Goal: Task Accomplishment & Management: Use online tool/utility

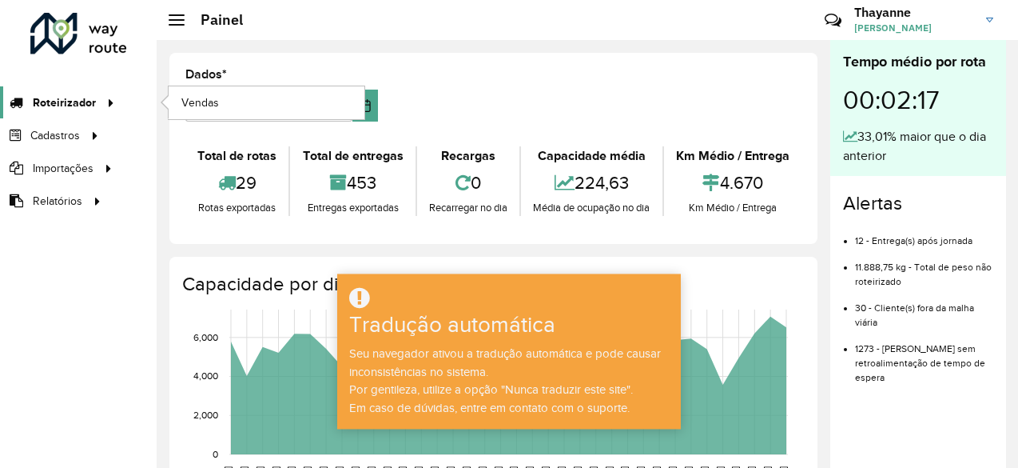
click at [80, 103] on font "Roteirizador" at bounding box center [64, 102] width 63 height 13
click at [237, 96] on link "Vendas" at bounding box center [267, 102] width 196 height 32
click at [83, 97] on font "Roteirizador" at bounding box center [64, 102] width 63 height 13
click at [203, 104] on font "Vendas" at bounding box center [200, 102] width 39 height 13
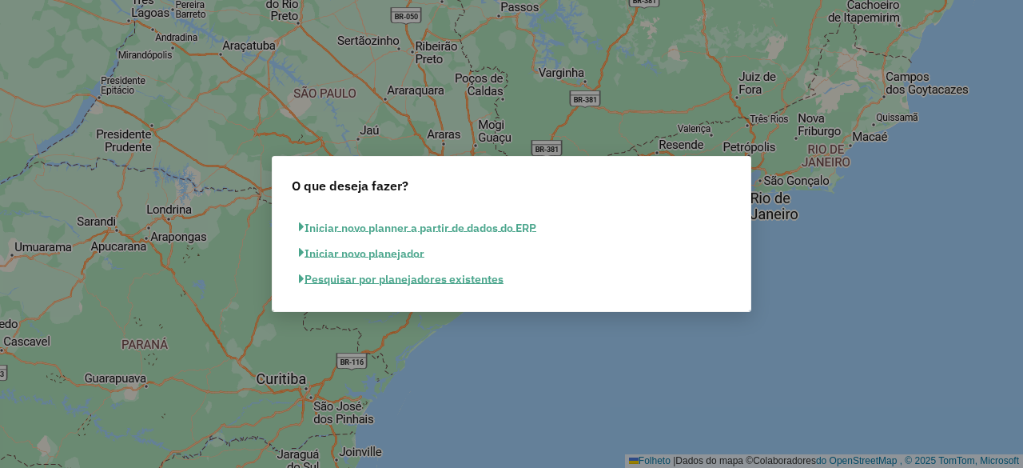
click at [356, 275] on font "Pesquisar por planejadores existentes" at bounding box center [403, 279] width 199 height 14
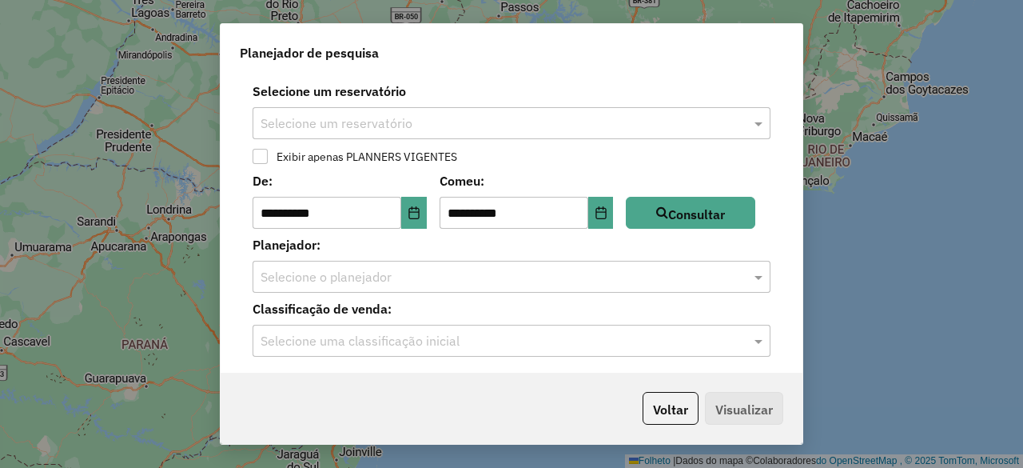
click at [738, 119] on div at bounding box center [512, 123] width 518 height 21
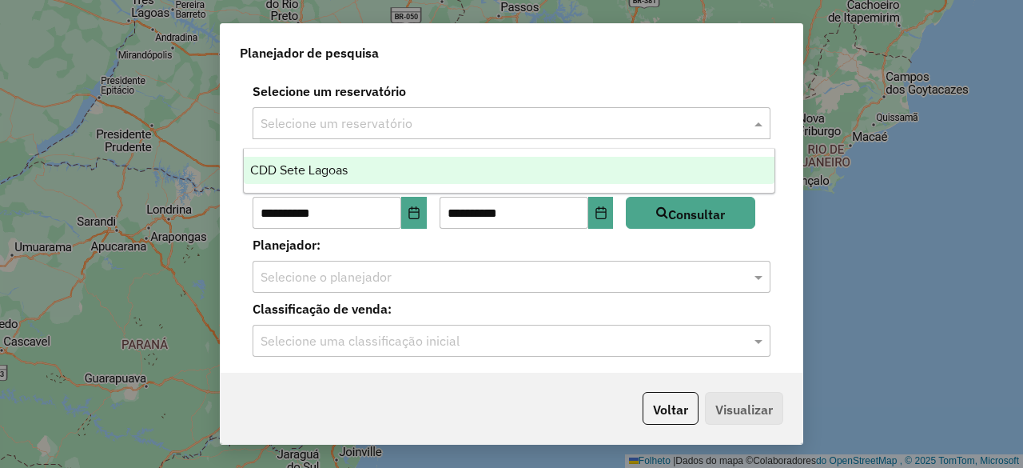
click at [304, 167] on font "CDD Sete Lagoas" at bounding box center [299, 170] width 98 height 14
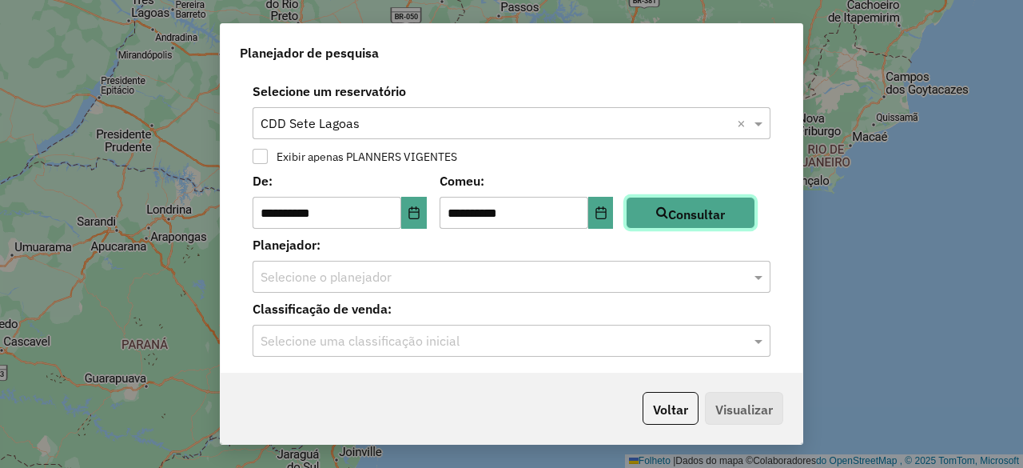
click at [690, 216] on font "Consultar" at bounding box center [696, 214] width 57 height 16
click at [319, 273] on input "text" at bounding box center [496, 277] width 470 height 19
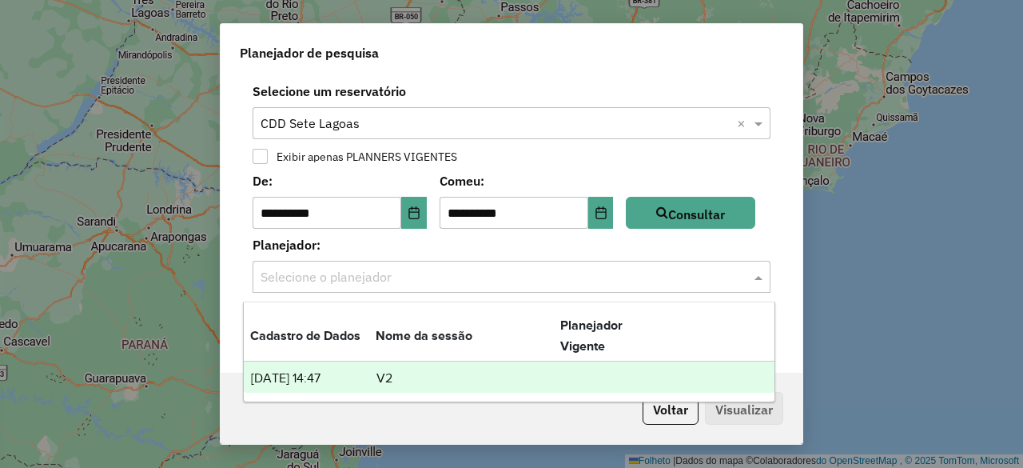
click at [320, 376] on font "01/09/2025 14:47" at bounding box center [286, 378] width 70 height 14
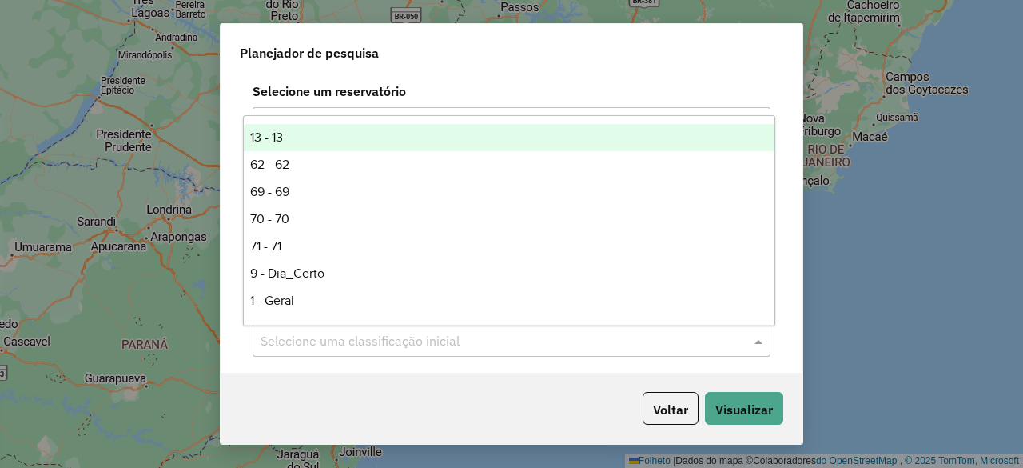
click at [388, 333] on input "text" at bounding box center [496, 341] width 470 height 19
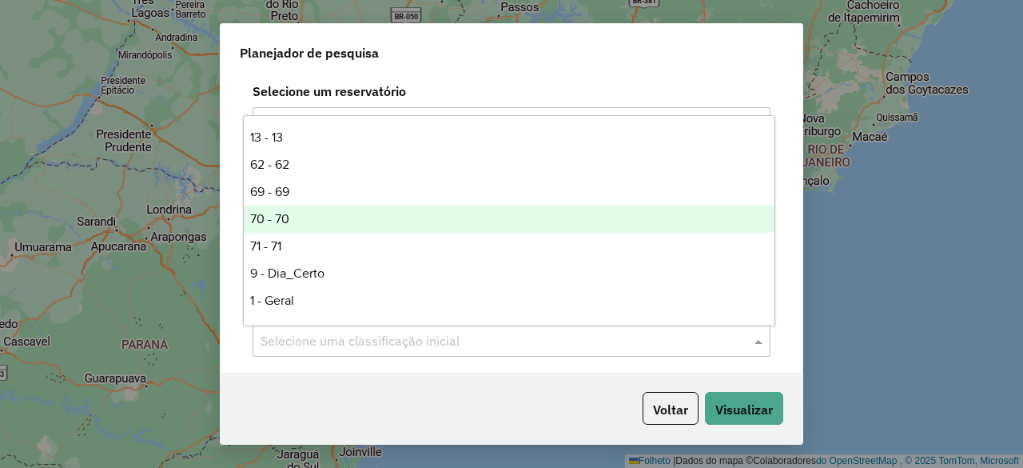
scroll to position [216, 0]
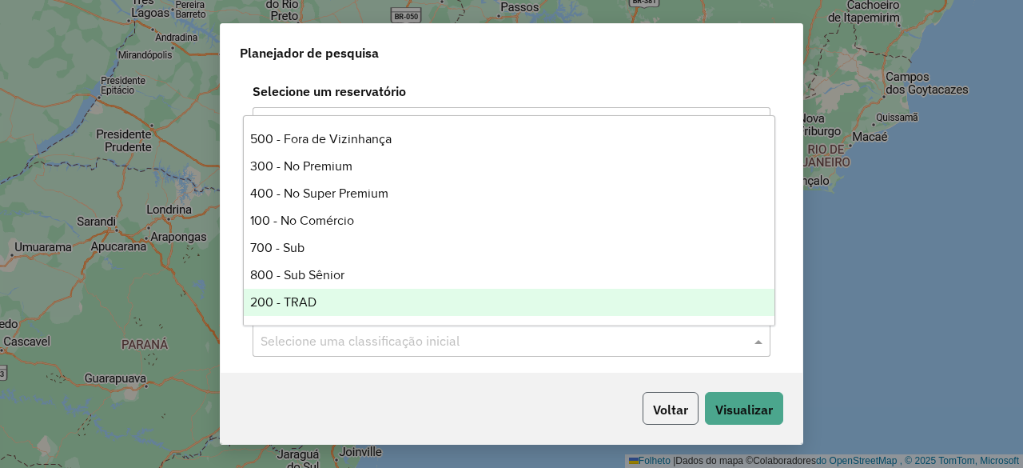
click at [643, 405] on button "Voltar" at bounding box center [671, 408] width 56 height 33
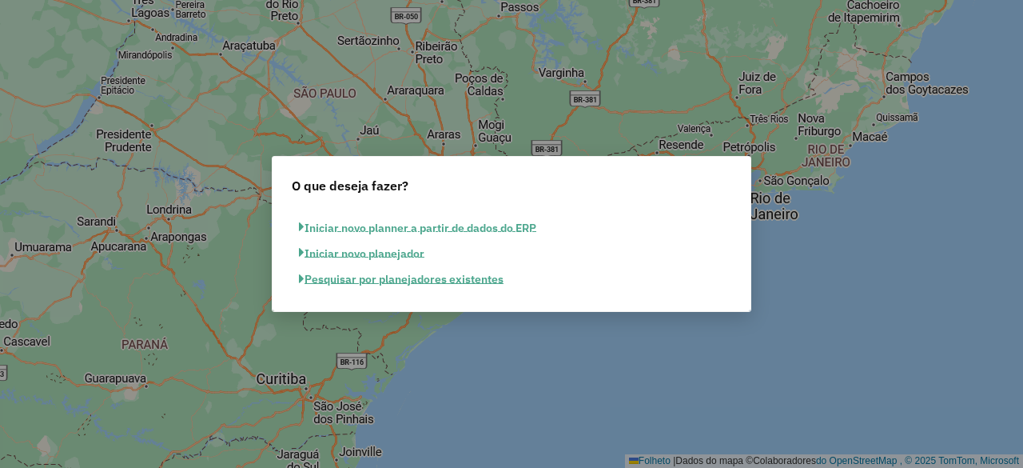
click at [454, 280] on font "Pesquisar por planejadores existentes" at bounding box center [403, 279] width 199 height 14
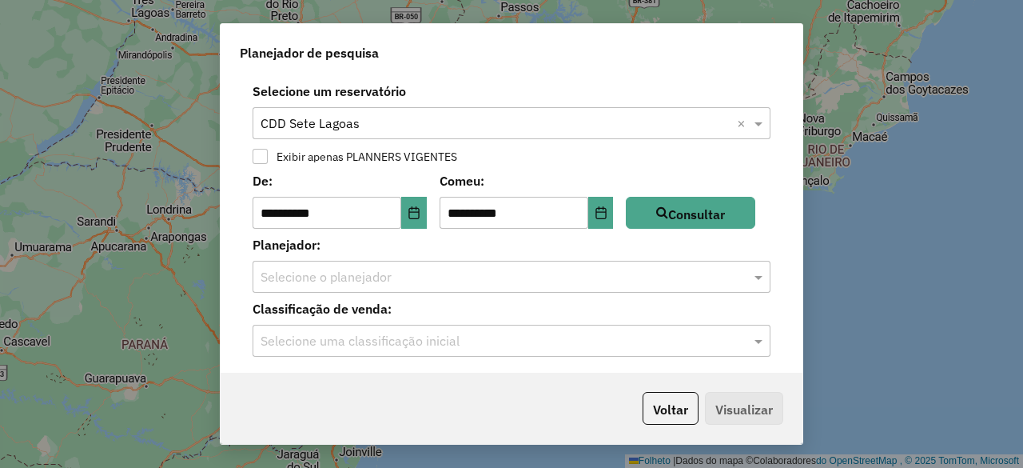
click at [349, 337] on input "text" at bounding box center [496, 341] width 470 height 19
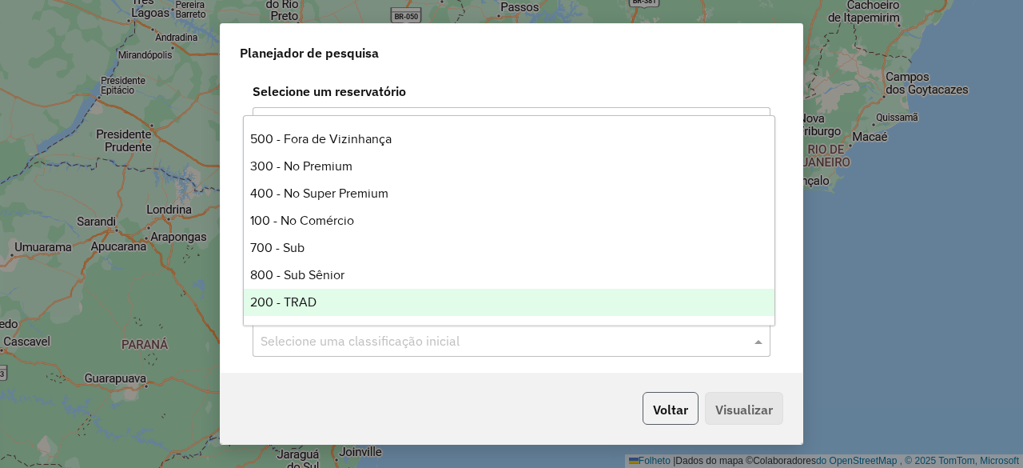
click at [675, 408] on font "Voltar" at bounding box center [670, 409] width 35 height 16
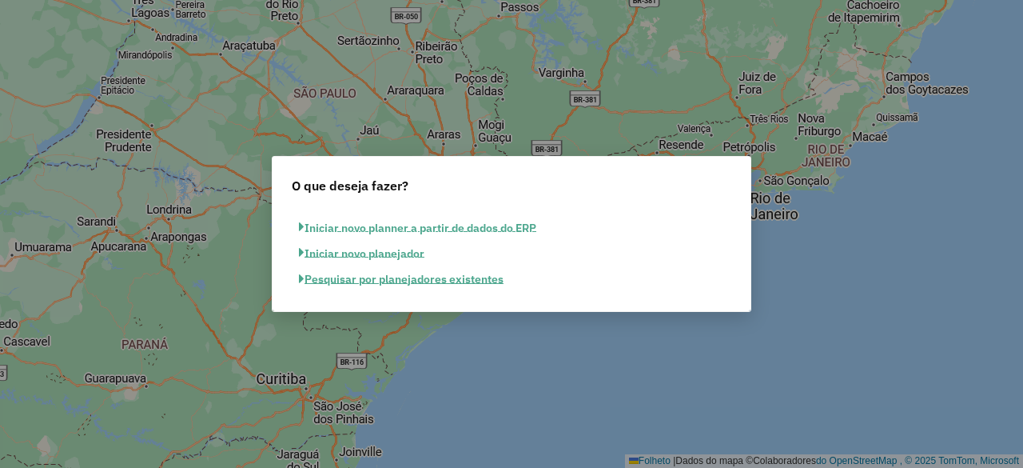
click at [214, 183] on div "O que deseja fazer? Iniciar novo planner a partir de dados do ERP Iniciar novo …" at bounding box center [511, 234] width 1023 height 468
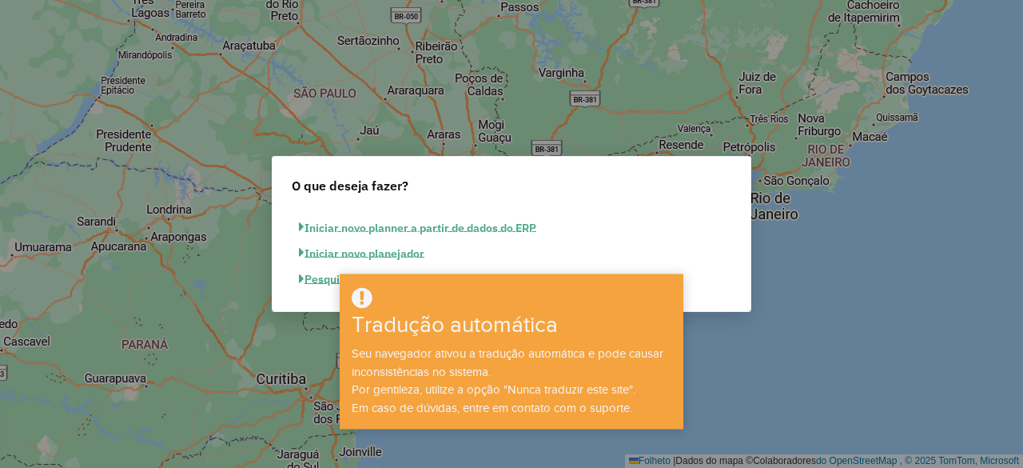
click at [732, 422] on div "O que deseja fazer? Iniciar novo planner a partir de dados do ERP Iniciar novo …" at bounding box center [511, 234] width 1023 height 468
click at [804, 372] on div "O que deseja fazer? Iniciar novo planner a partir de dados do ERP Iniciar novo …" at bounding box center [511, 234] width 1023 height 468
click at [509, 405] on font "Em caso de dúvidas, entre em contato com o suporte." at bounding box center [492, 407] width 281 height 13
click at [859, 374] on div "O que deseja fazer? Iniciar novo planner a partir de dados do ERP Iniciar novo …" at bounding box center [511, 234] width 1023 height 468
click at [464, 383] on font "Por gentileza, utilize a opção "Nunca traduzir este site"." at bounding box center [494, 389] width 284 height 13
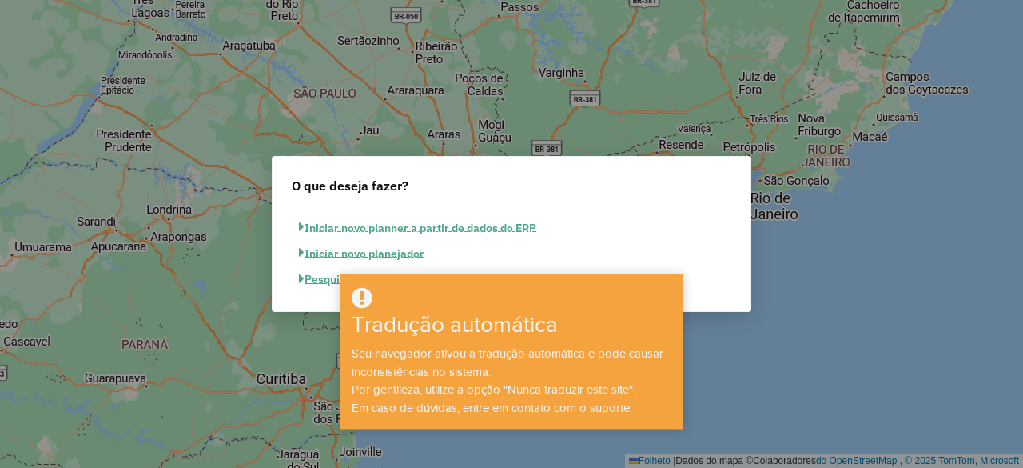
click at [631, 420] on div "Tradução automática Seu navegador ativou a tradução automática e pode causar in…" at bounding box center [512, 350] width 344 height 155
click at [358, 209] on div "Iniciar novo planner a partir de dados do ERP Iniciar novo planejador Pesquisar…" at bounding box center [512, 259] width 478 height 103
click at [531, 179] on div "O que deseja fazer?" at bounding box center [512, 182] width 478 height 51
drag, startPoint x: 671, startPoint y: 221, endPoint x: 625, endPoint y: 194, distance: 53.7
click at [647, 136] on div "O que deseja fazer? Iniciar novo planner a partir de dados do ERP Iniciar novo …" at bounding box center [511, 234] width 1023 height 468
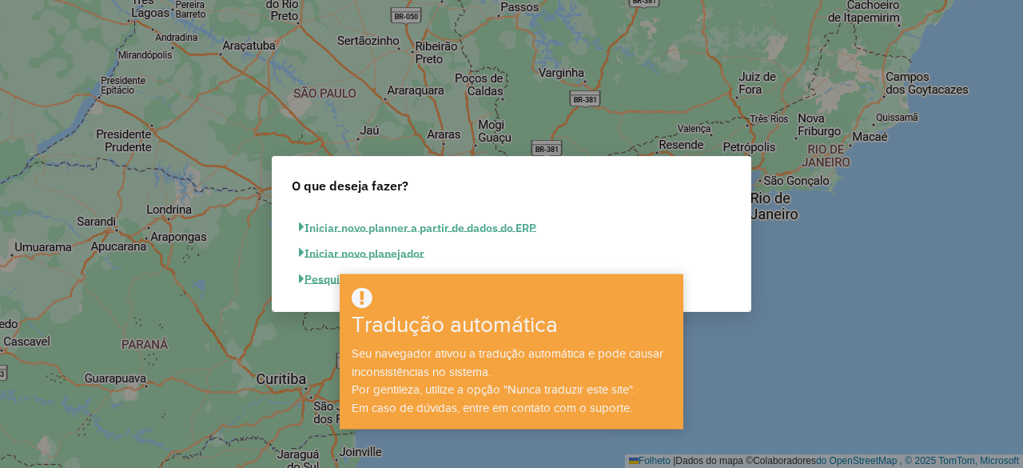
click at [683, 332] on div "Tradução automática Seu navegador ativou a tradução automática e pode causar in…" at bounding box center [512, 350] width 344 height 155
click at [324, 280] on font "Pesquisar por planejadores existentes" at bounding box center [403, 279] width 199 height 14
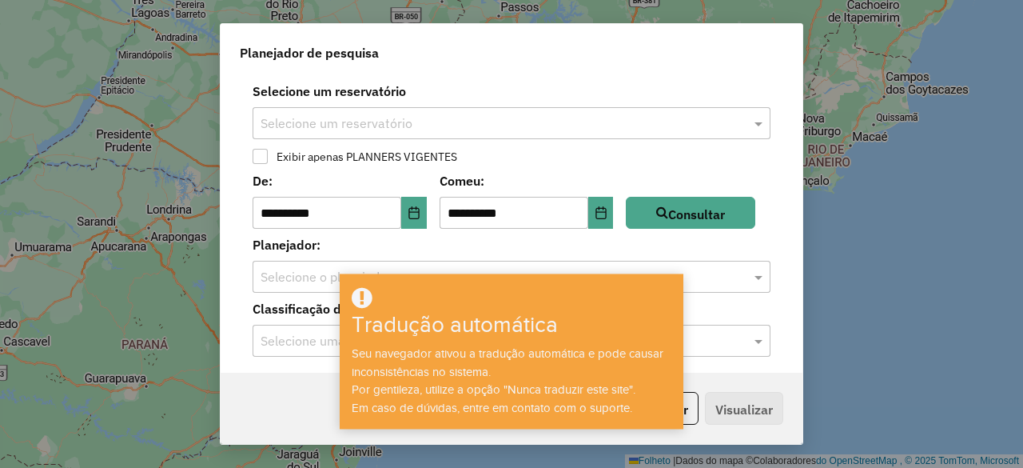
click at [502, 127] on input "text" at bounding box center [496, 123] width 470 height 19
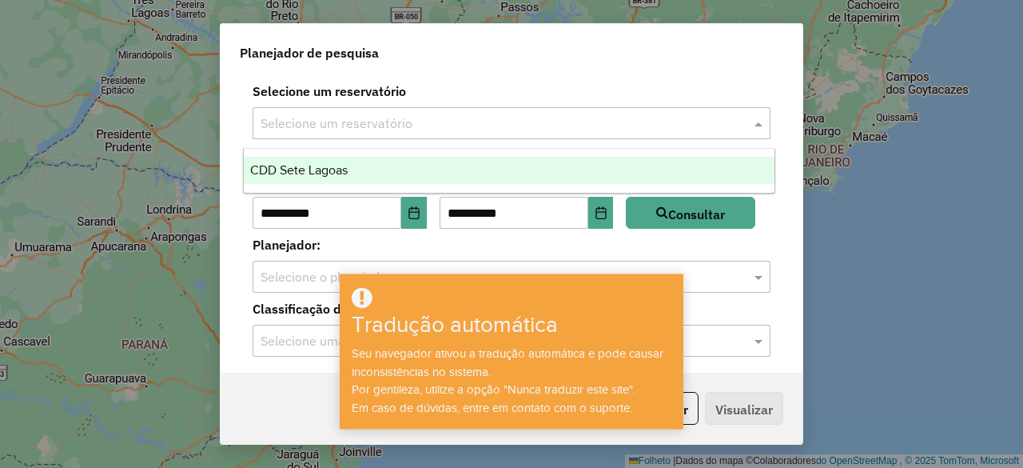
click at [302, 170] on font "CDD Sete Lagoas" at bounding box center [299, 170] width 98 height 14
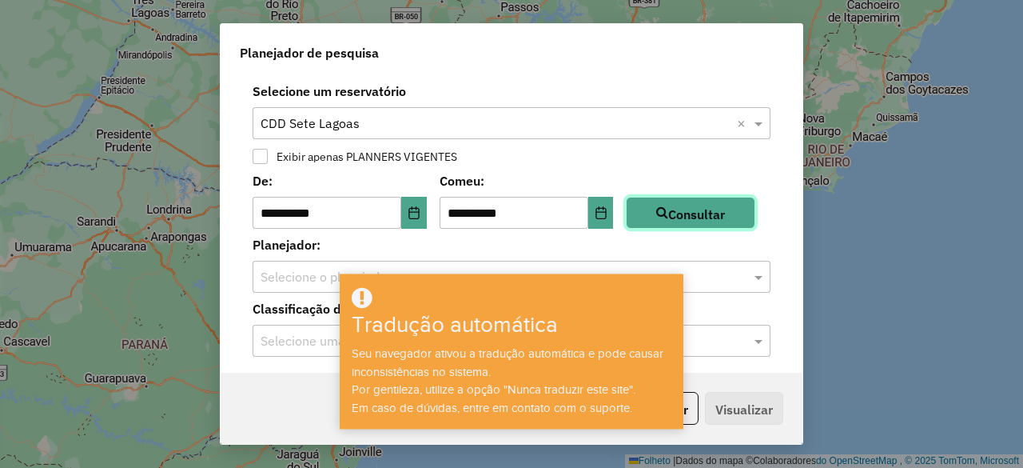
click at [704, 217] on font "Consultar" at bounding box center [696, 214] width 57 height 16
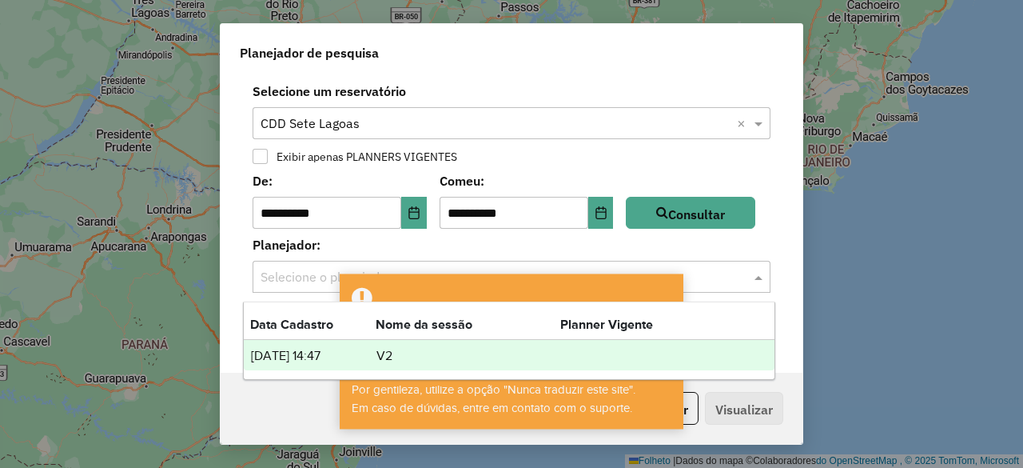
click at [750, 275] on span at bounding box center [760, 276] width 20 height 19
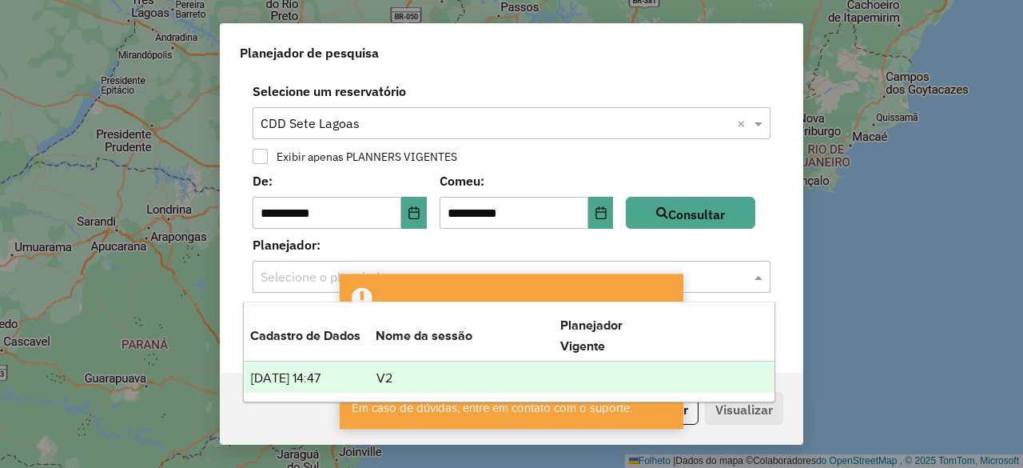
drag, startPoint x: 593, startPoint y: 380, endPoint x: 619, endPoint y: 375, distance: 26.0
click at [593, 380] on td "lista de planejadores" at bounding box center [608, 378] width 96 height 22
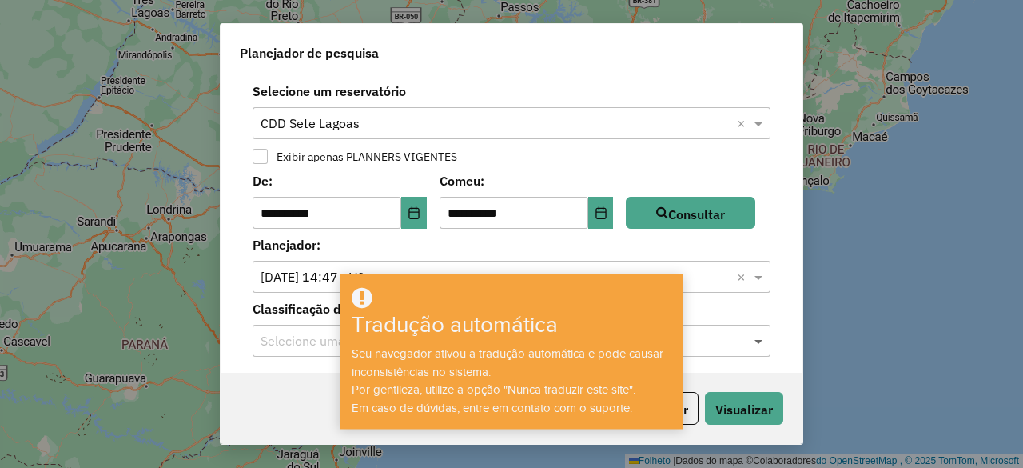
click at [755, 333] on span at bounding box center [760, 340] width 20 height 19
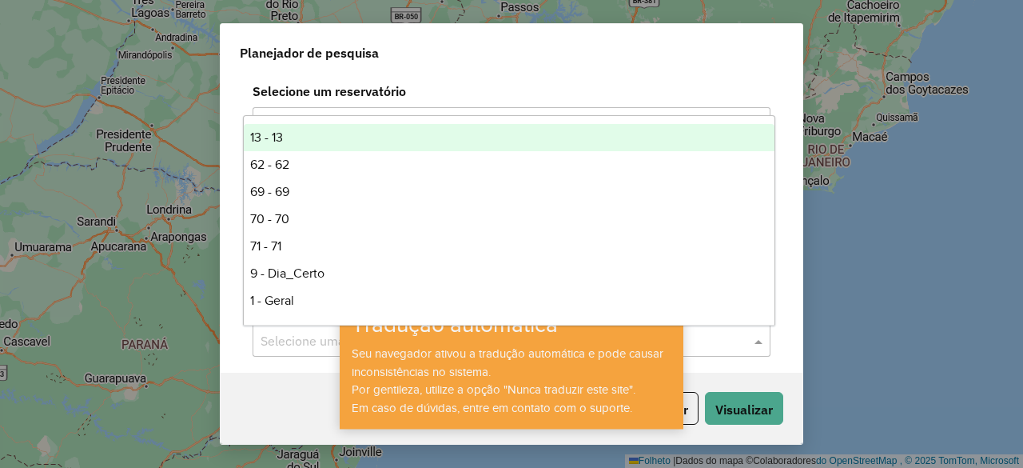
click at [753, 49] on div "Planejador de pesquisa" at bounding box center [512, 49] width 582 height 51
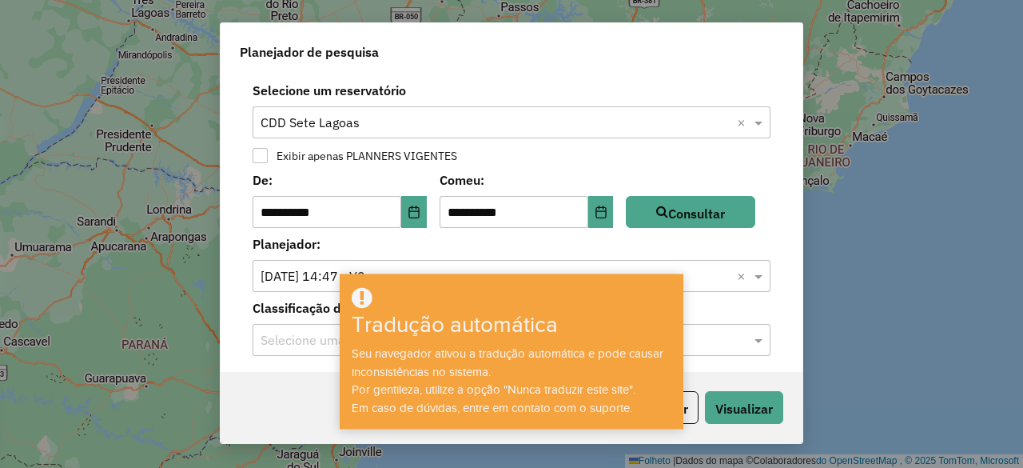
click at [703, 405] on div "Voltar Visualizar" at bounding box center [709, 407] width 147 height 33
click at [695, 408] on button "Voltar" at bounding box center [671, 407] width 56 height 33
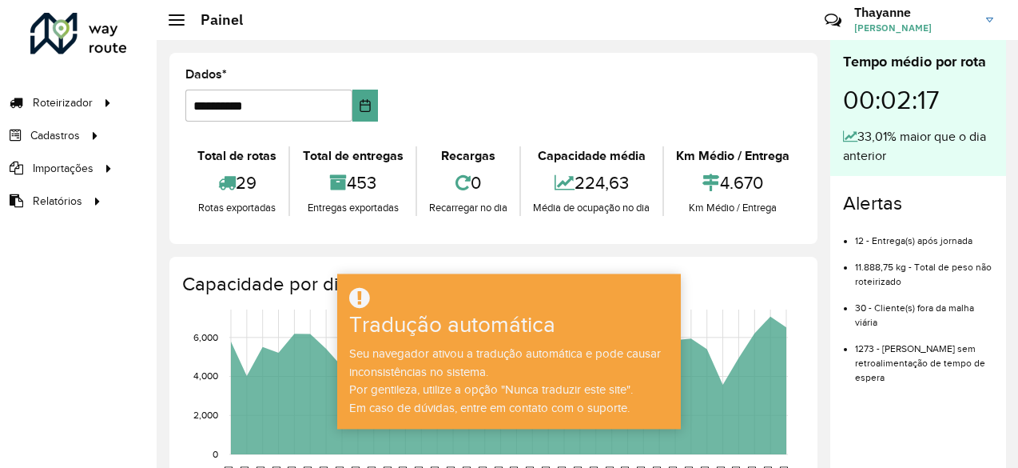
click at [173, 21] on div at bounding box center [177, 19] width 16 height 11
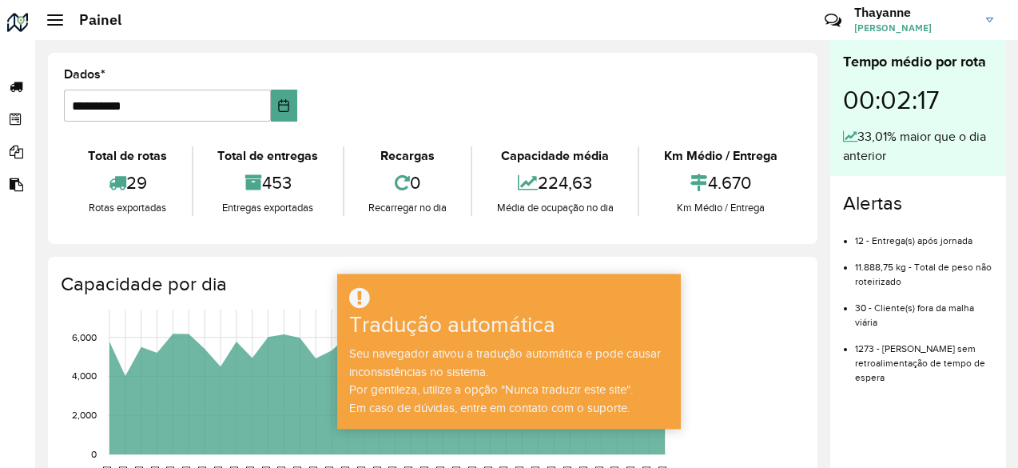
click at [59, 18] on div at bounding box center [55, 19] width 16 height 11
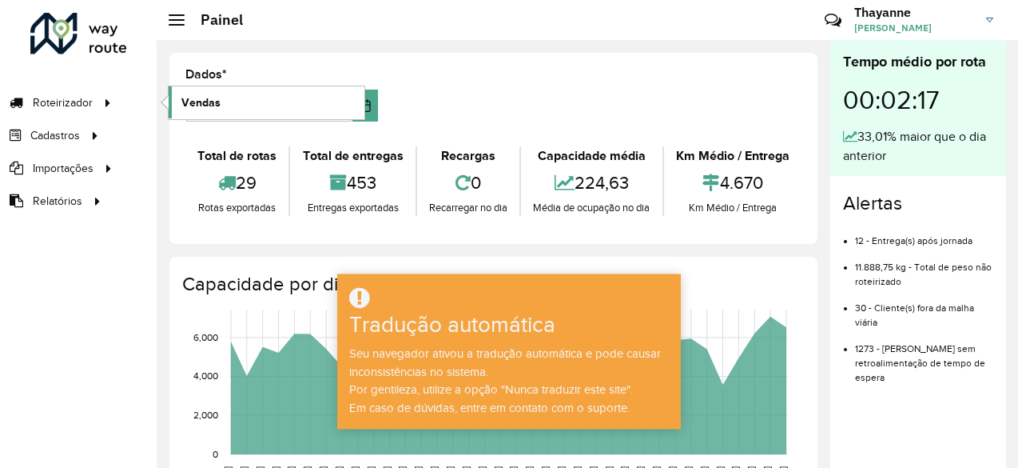
click at [217, 104] on font "Vendas" at bounding box center [200, 102] width 39 height 13
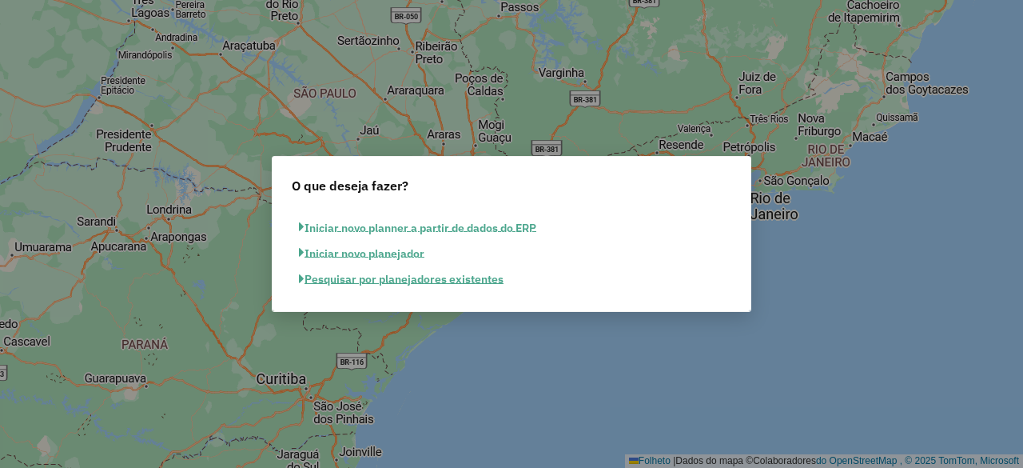
click at [412, 277] on font "Pesquisar por planejadores existentes" at bounding box center [403, 279] width 199 height 14
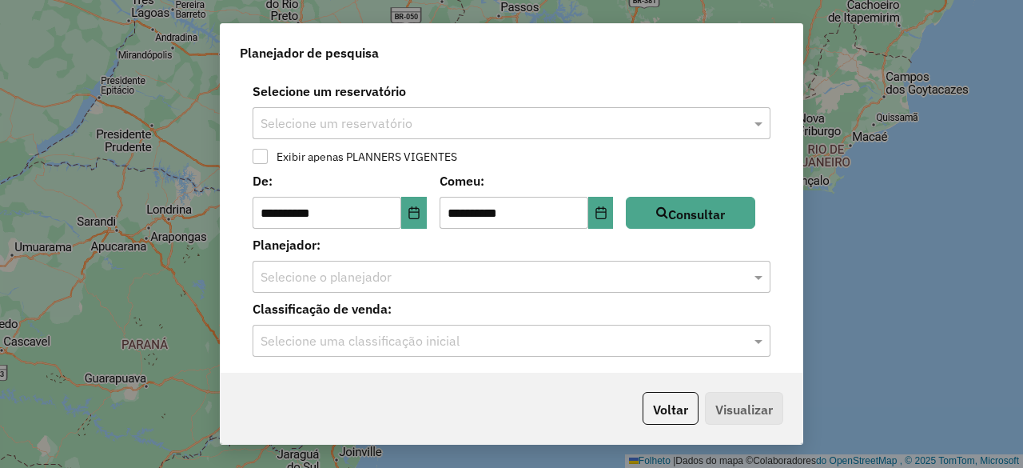
click at [350, 123] on input "text" at bounding box center [496, 123] width 470 height 19
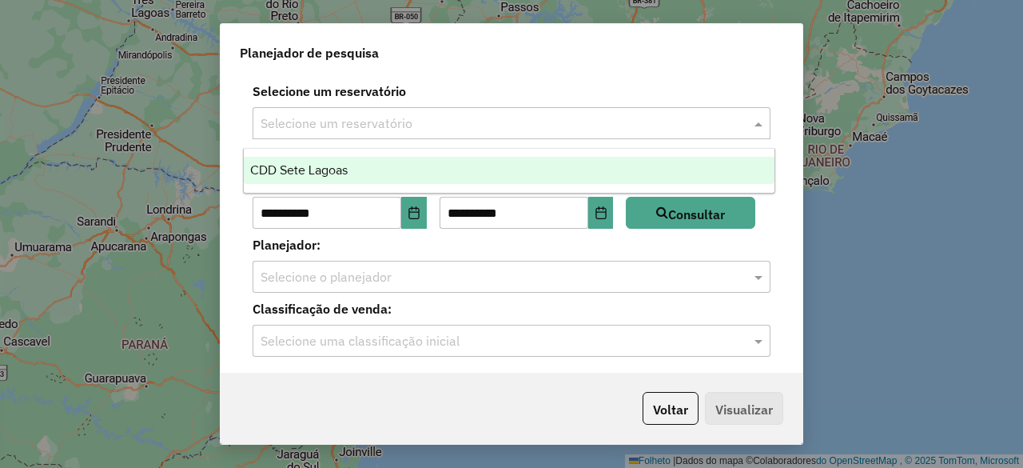
click at [281, 168] on font "CDD Sete Lagoas" at bounding box center [299, 170] width 98 height 14
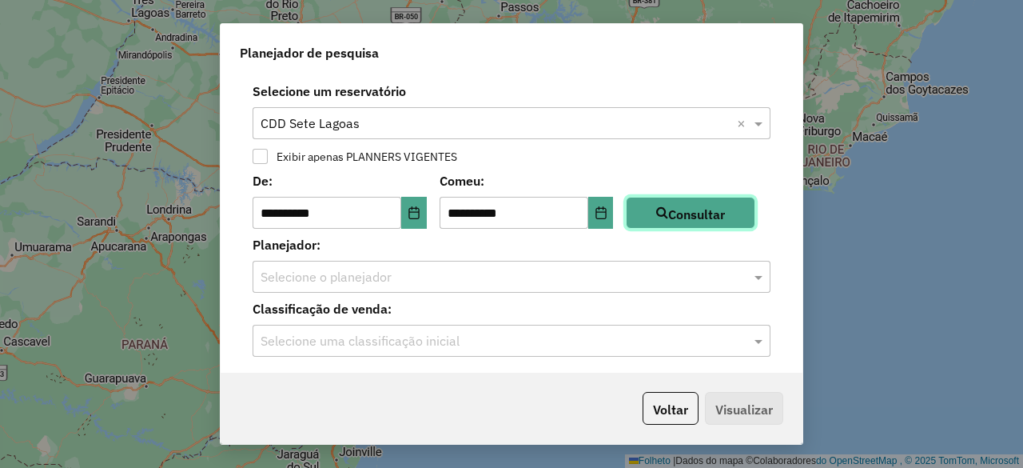
click at [668, 213] on icon "button" at bounding box center [662, 211] width 12 height 13
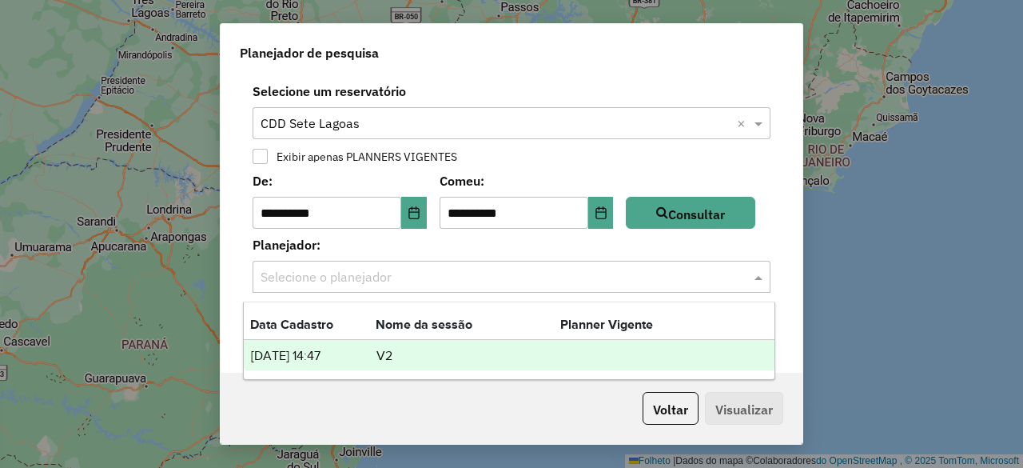
click at [743, 277] on div at bounding box center [512, 276] width 518 height 21
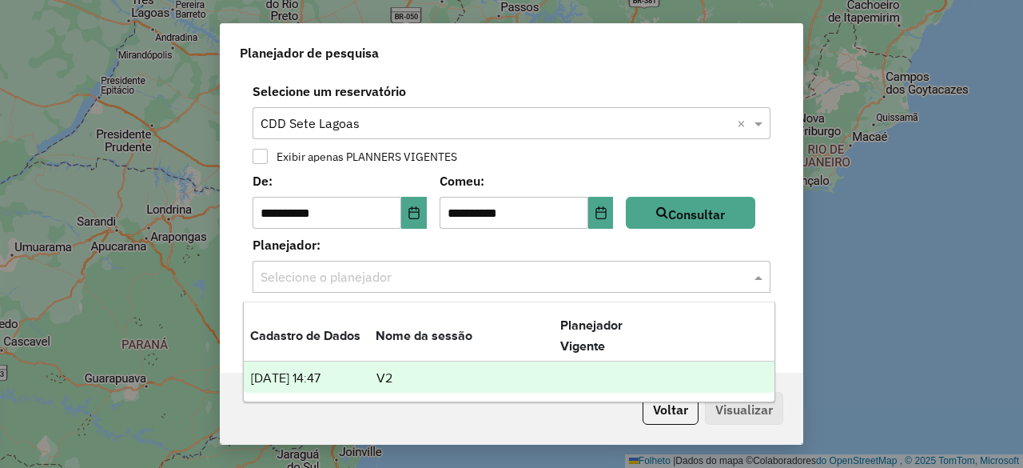
click at [743, 277] on div at bounding box center [512, 276] width 518 height 21
click at [752, 274] on span at bounding box center [760, 276] width 20 height 19
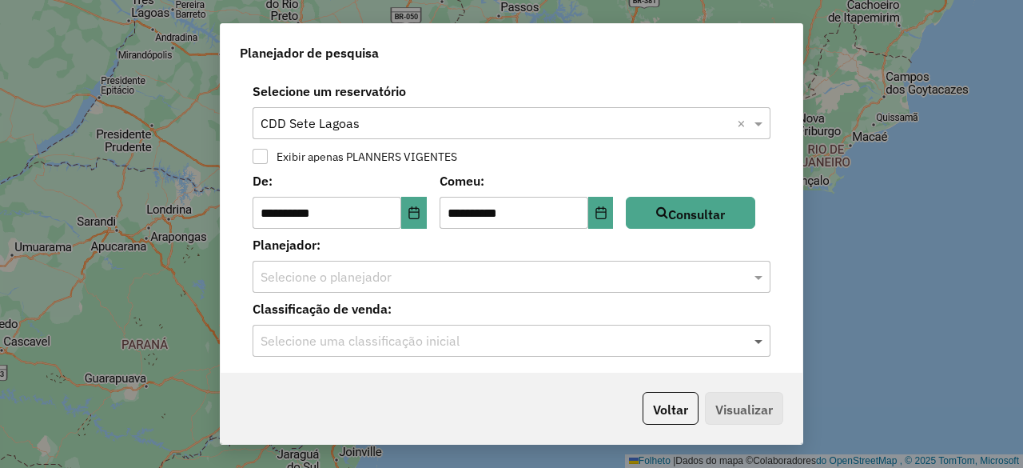
click at [757, 340] on span at bounding box center [760, 340] width 20 height 19
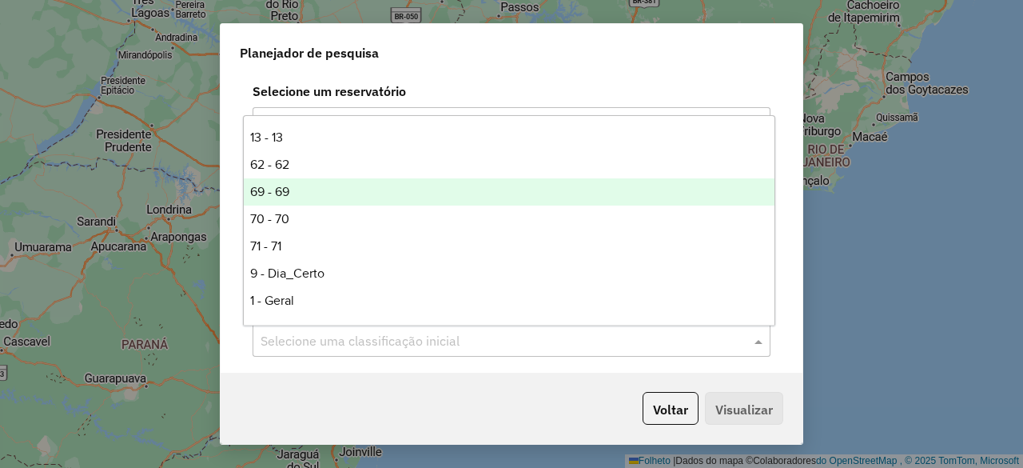
scroll to position [216, 0]
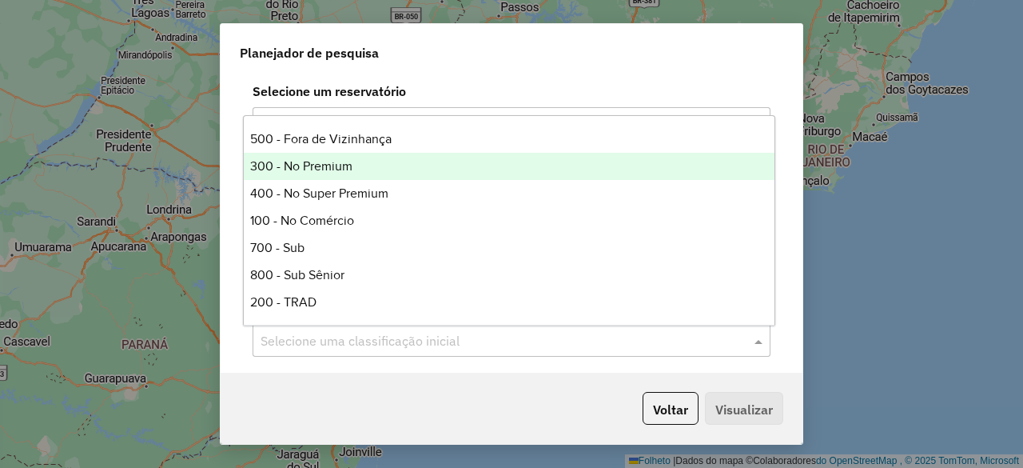
click at [334, 164] on font "300 - No Premium" at bounding box center [301, 166] width 102 height 14
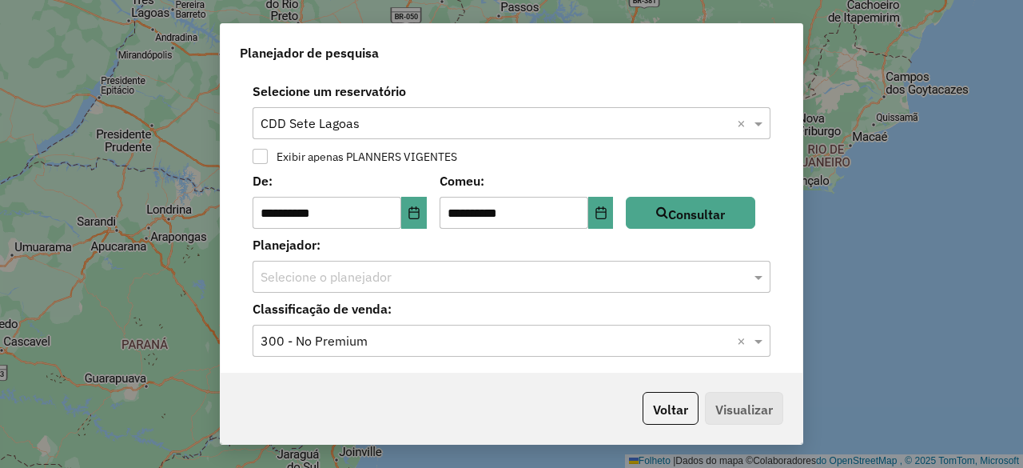
click at [430, 338] on input "text" at bounding box center [496, 341] width 470 height 19
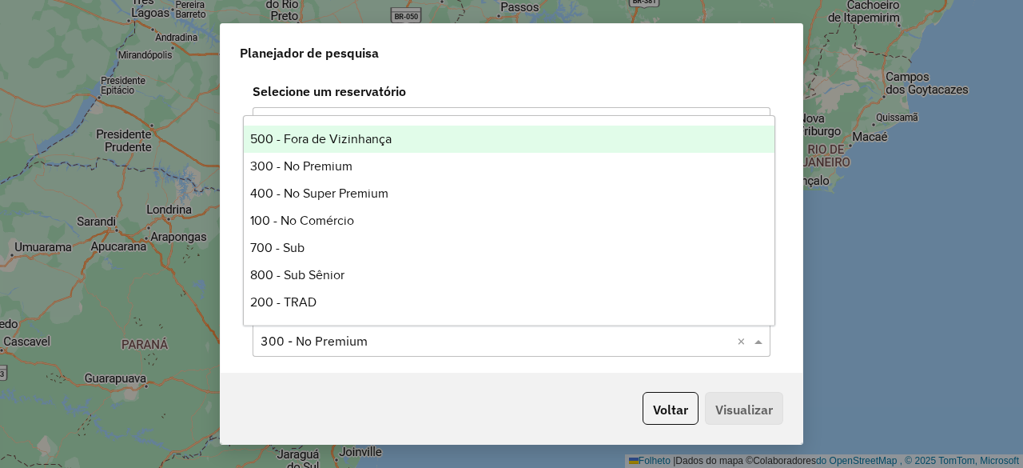
click at [376, 135] on font "500 - Fora de Vizinhança" at bounding box center [320, 139] width 141 height 14
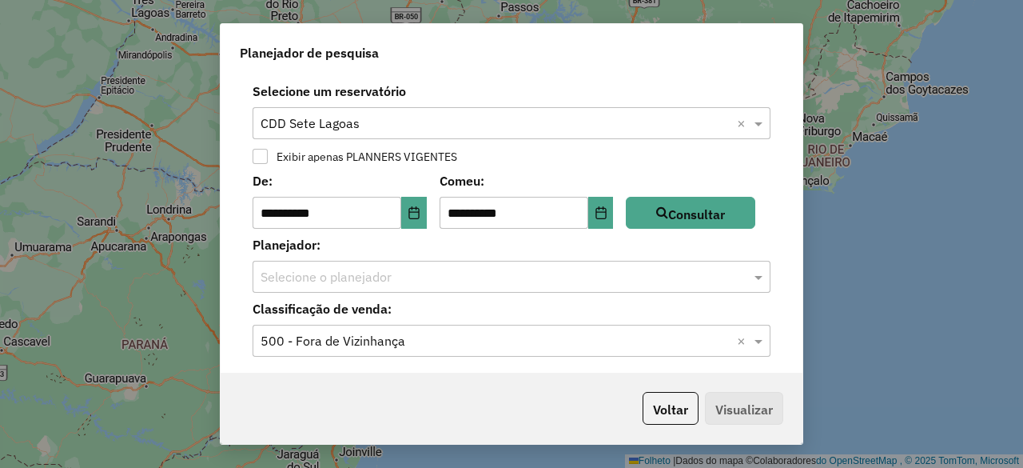
click at [766, 407] on div "Voltar Visualizar" at bounding box center [709, 408] width 147 height 33
drag, startPoint x: 789, startPoint y: 440, endPoint x: 758, endPoint y: 423, distance: 35.4
click at [778, 434] on div "Voltar Visualizar" at bounding box center [512, 407] width 582 height 71
click at [753, 279] on span at bounding box center [760, 276] width 20 height 19
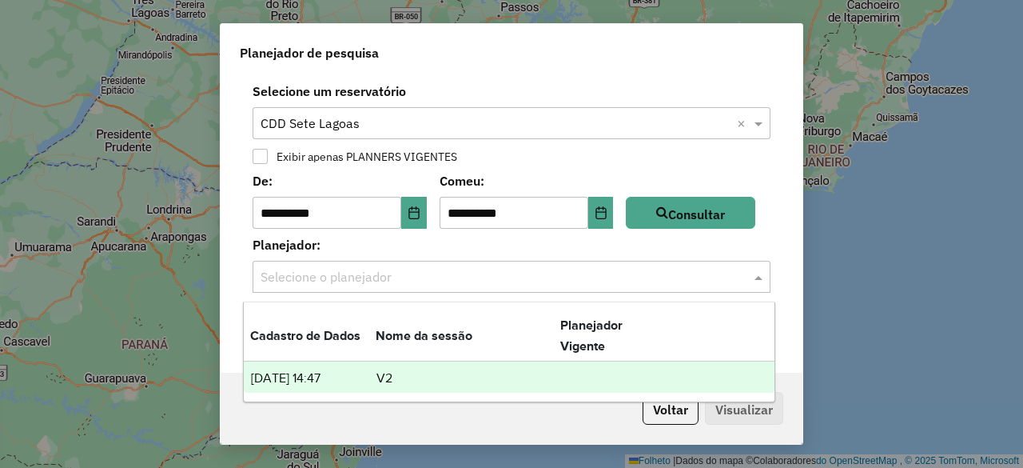
click at [315, 388] on td "[DATE] 14:47" at bounding box center [312, 378] width 125 height 22
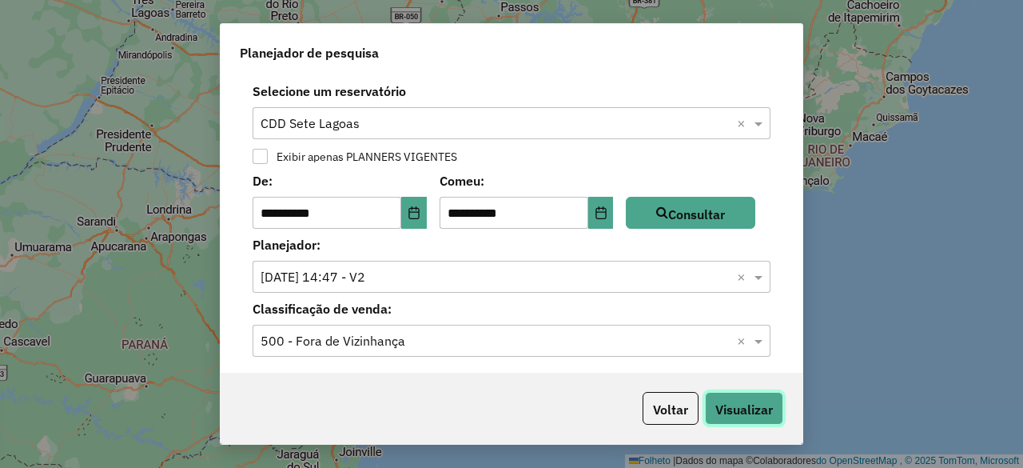
click at [756, 402] on font "Visualizar" at bounding box center [744, 409] width 58 height 16
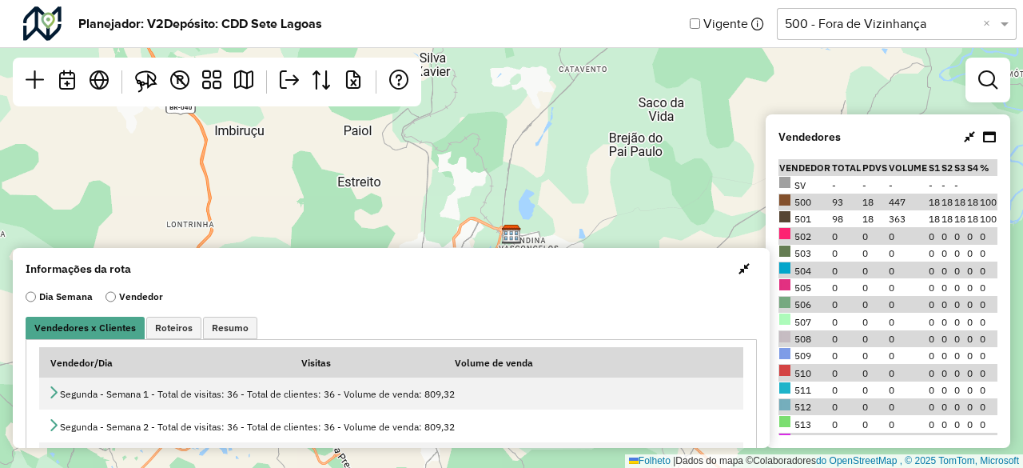
click at [738, 263] on span "button" at bounding box center [743, 268] width 11 height 13
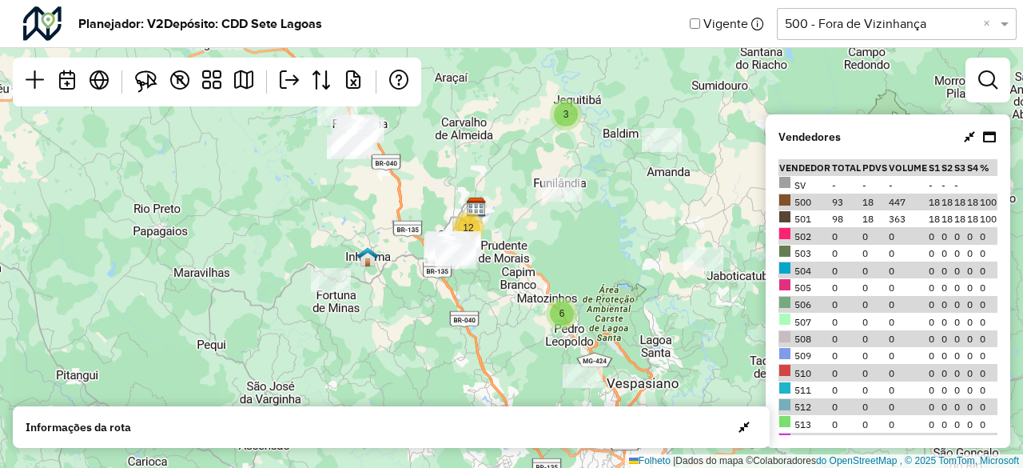
drag, startPoint x: 456, startPoint y: 370, endPoint x: 462, endPoint y: 277, distance: 92.9
click at [462, 277] on div "3 6 12 Folheto | Dados do mapa © Colaboradores do OpenStreetMap , © 2025 TomTom…" at bounding box center [511, 234] width 1023 height 468
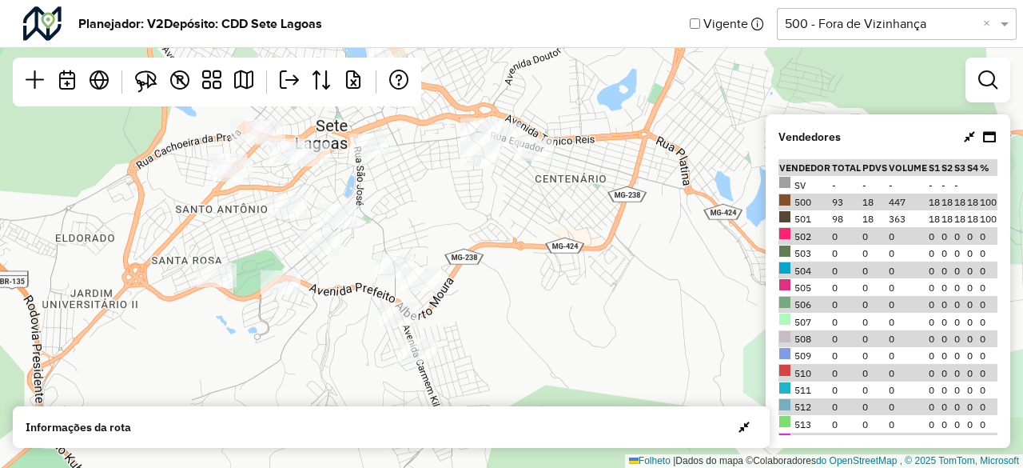
click at [742, 428] on span "button" at bounding box center [743, 426] width 11 height 13
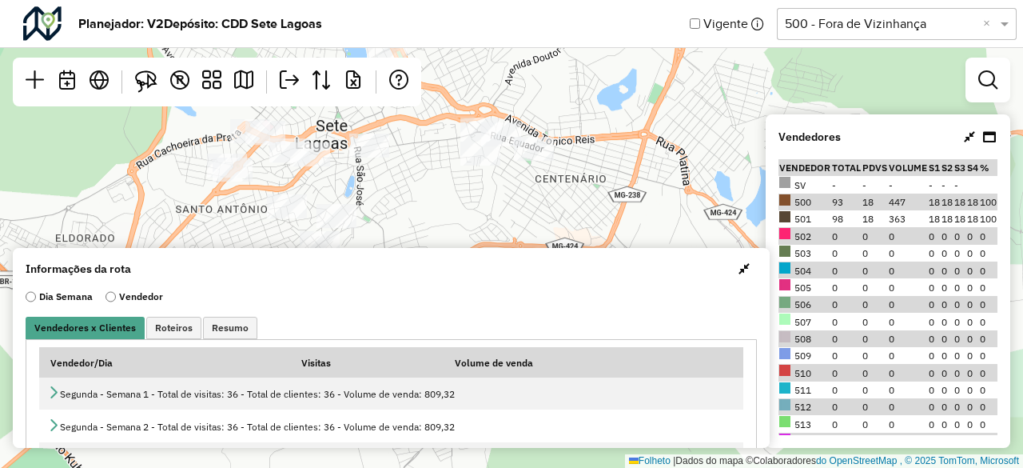
click at [740, 267] on span "button" at bounding box center [743, 268] width 11 height 13
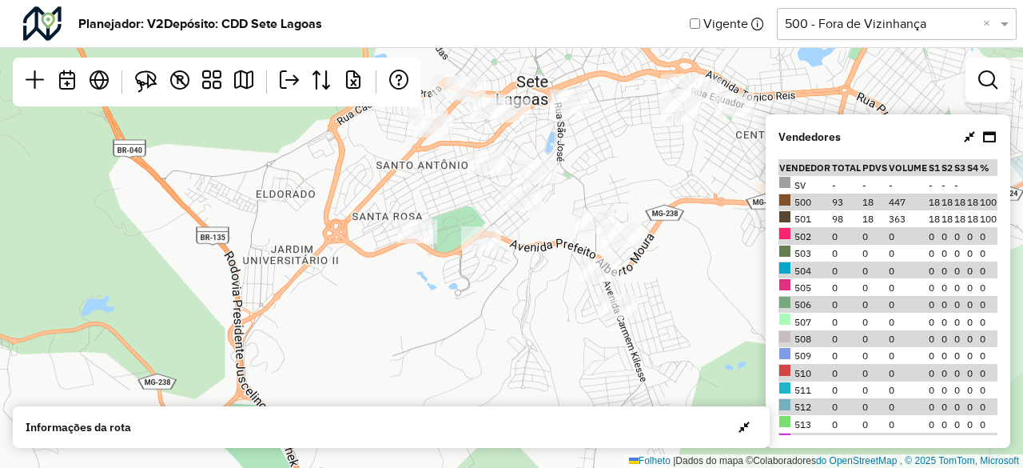
click at [969, 137] on icon at bounding box center [969, 136] width 11 height 13
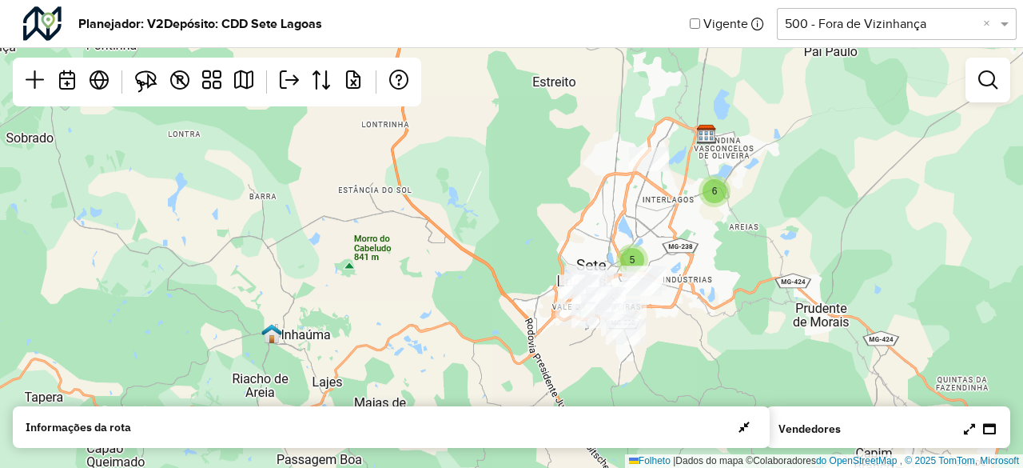
drag, startPoint x: 925, startPoint y: 303, endPoint x: 831, endPoint y: 328, distance: 97.5
click at [831, 328] on div "2 3 5 6 Folheto | Dados do mapa © Colaboradores do OpenStreetMap , © 2025 TomTo…" at bounding box center [511, 234] width 1023 height 468
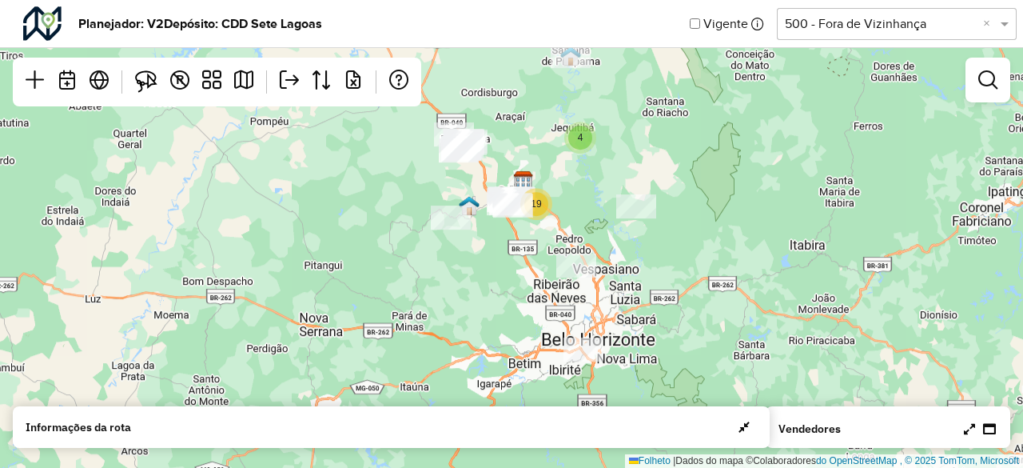
drag, startPoint x: 838, startPoint y: 236, endPoint x: 559, endPoint y: 130, distance: 298.2
click at [559, 130] on div "4 19 Folheto | Dados do mapa © Colaboradores do OpenStreetMap , © 2025 TomTom, …" at bounding box center [511, 234] width 1023 height 468
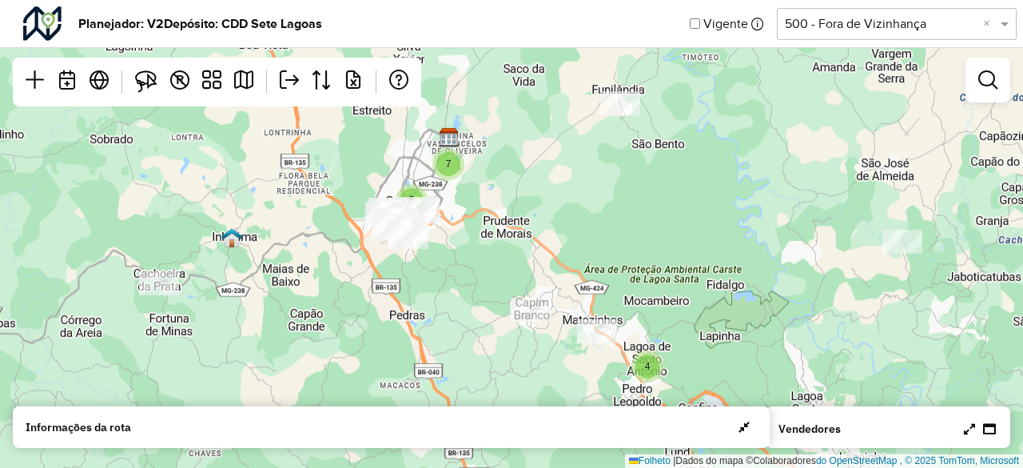
click at [973, 432] on icon at bounding box center [969, 428] width 11 height 13
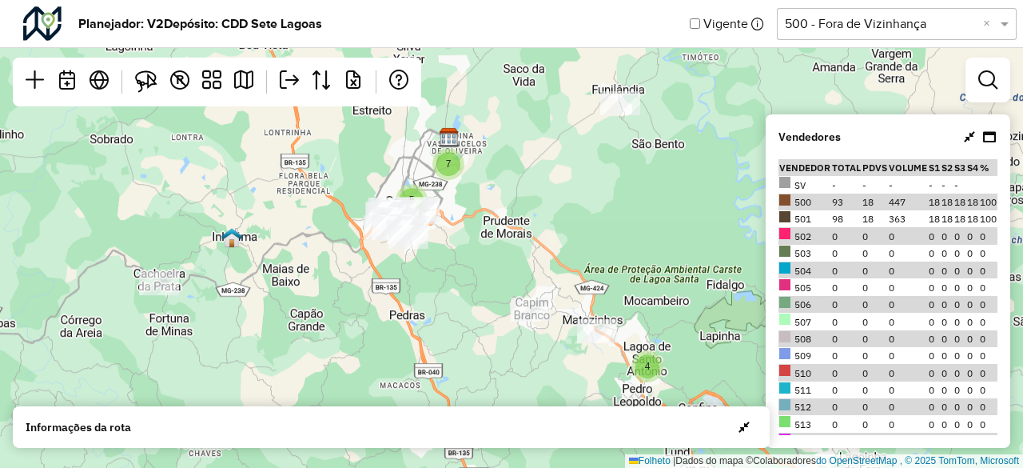
click at [988, 135] on icon at bounding box center [989, 136] width 13 height 13
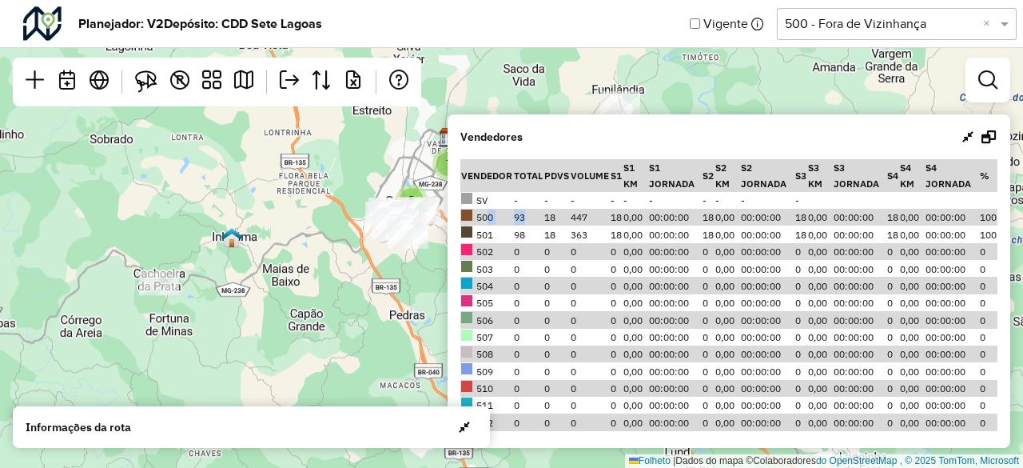
drag, startPoint x: 523, startPoint y: 217, endPoint x: 487, endPoint y: 218, distance: 36.0
click at [487, 218] on tr "500 93 18 447 18 0,00 00:00:00 18 0,00 00:00:00 18 0,00 00:00:00 18 0,00 00:00:…" at bounding box center [728, 217] width 537 height 17
click at [551, 217] on font "18" at bounding box center [549, 217] width 11 height 12
click at [962, 137] on icon at bounding box center [967, 136] width 11 height 13
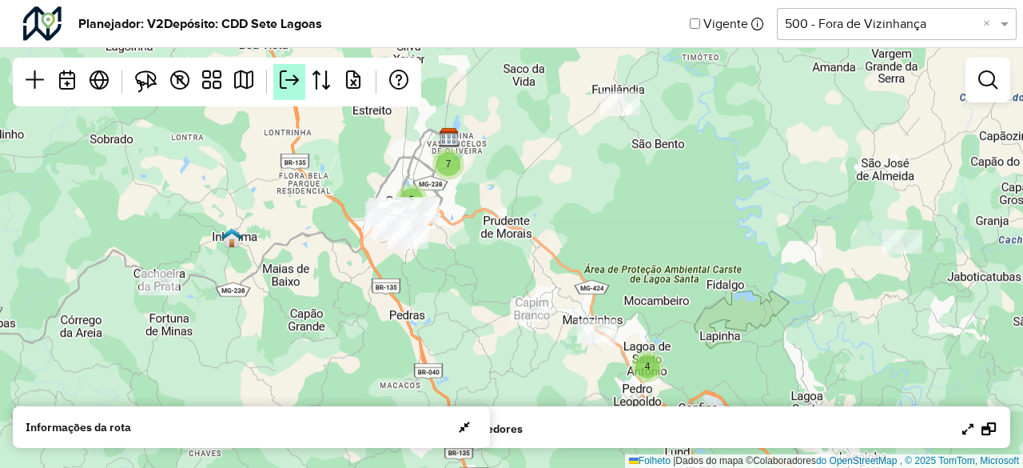
click at [293, 81] on em at bounding box center [289, 79] width 19 height 19
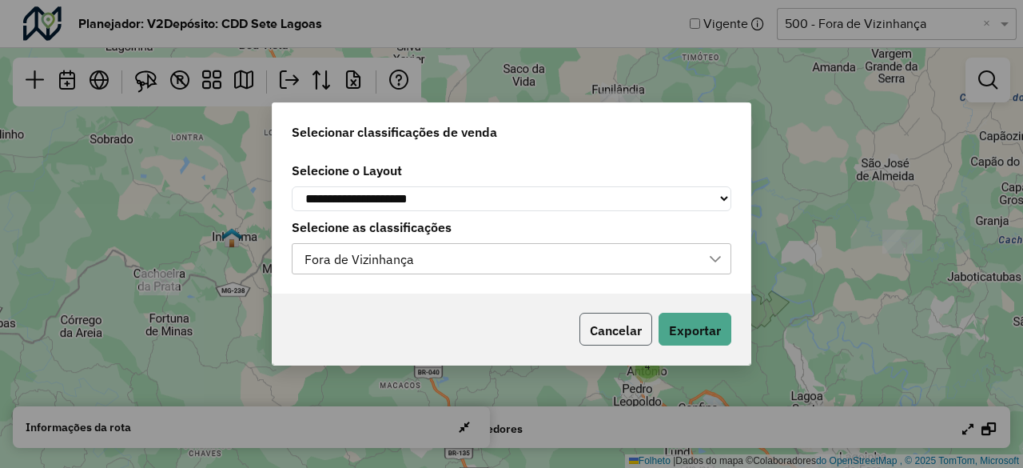
click at [603, 338] on font "Cancelar" at bounding box center [616, 330] width 52 height 16
